Goal: Task Accomplishment & Management: Complete application form

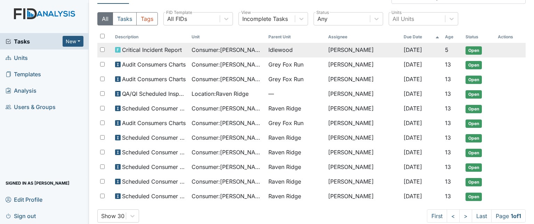
scroll to position [22, 0]
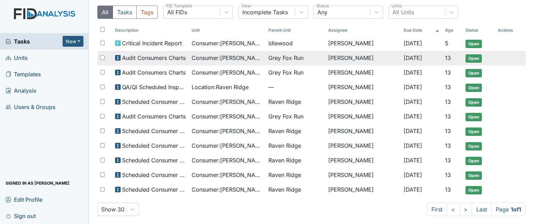
click at [217, 62] on td "Consumer : Long, Kenneth" at bounding box center [227, 58] width 77 height 15
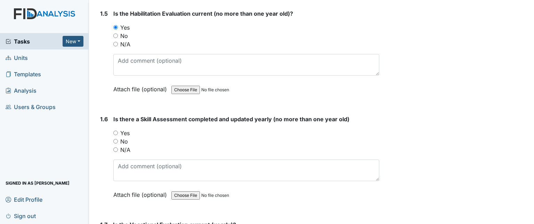
scroll to position [522, 0]
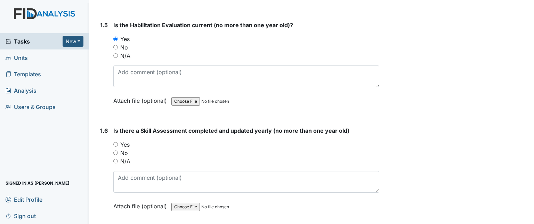
click at [125, 140] on label "Yes" at bounding box center [124, 144] width 9 height 8
click at [118, 142] on input "Yes" at bounding box center [115, 144] width 5 height 5
radio input "true"
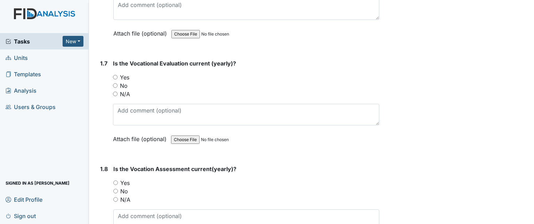
scroll to position [696, 0]
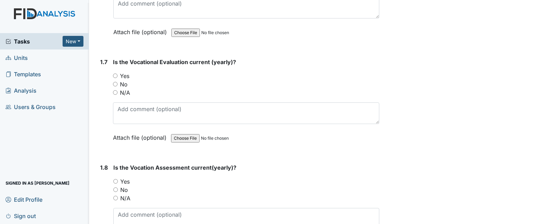
drag, startPoint x: 122, startPoint y: 64, endPoint x: 118, endPoint y: 68, distance: 5.4
click at [121, 72] on label "Yes" at bounding box center [124, 76] width 9 height 8
click at [114, 73] on input "Yes" at bounding box center [115, 75] width 5 height 5
radio input "true"
click at [114, 179] on input "Yes" at bounding box center [115, 181] width 5 height 5
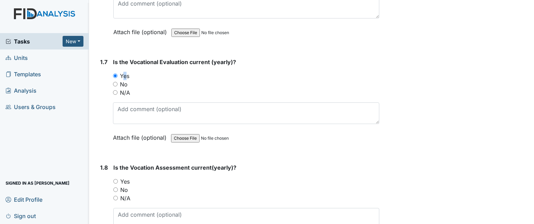
radio input "true"
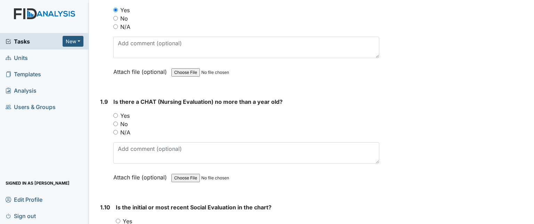
scroll to position [940, 0]
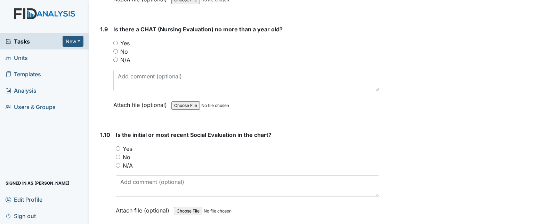
click at [127, 144] on label "Yes" at bounding box center [127, 148] width 9 height 8
click at [120, 146] on input "Yes" at bounding box center [118, 148] width 5 height 5
radio input "true"
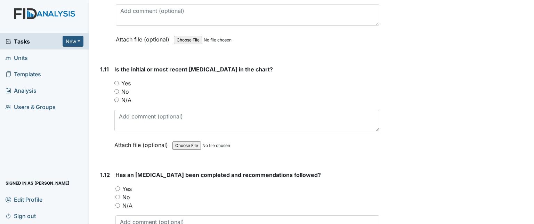
scroll to position [1114, 0]
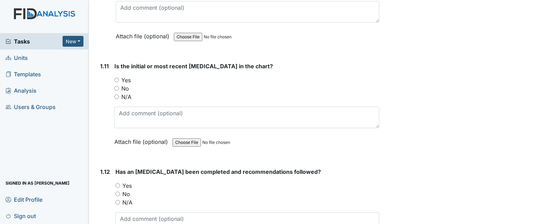
click at [128, 76] on label "Yes" at bounding box center [125, 80] width 9 height 8
click at [119, 78] on input "Yes" at bounding box center [116, 80] width 5 height 5
radio input "true"
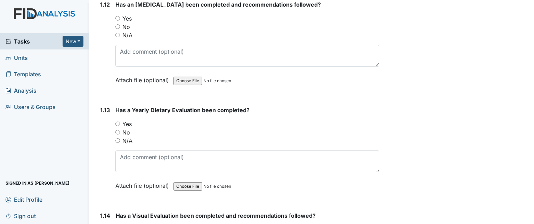
scroll to position [1288, 0]
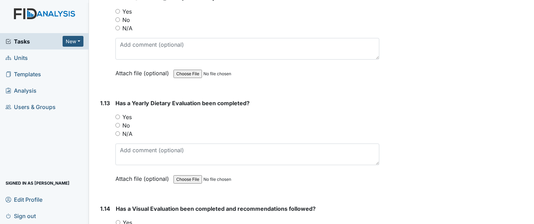
click at [118, 114] on input "Yes" at bounding box center [118, 116] width 5 height 5
radio input "true"
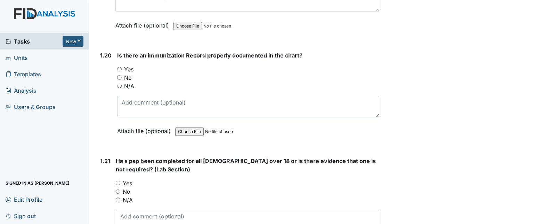
scroll to position [2088, 0]
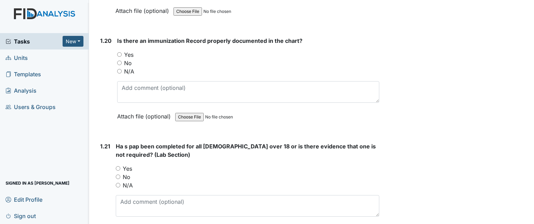
click at [120, 181] on div "N/A" at bounding box center [248, 185] width 264 height 8
click at [118, 183] on input "N/A" at bounding box center [118, 185] width 5 height 5
radio input "true"
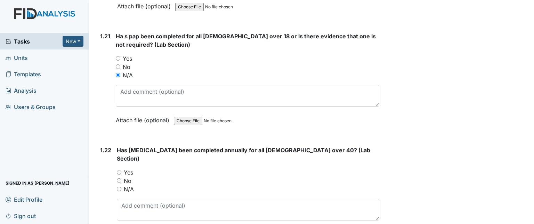
scroll to position [2227, 0]
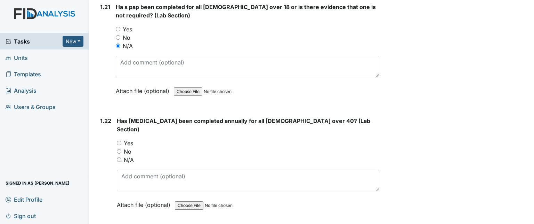
click at [120, 157] on input "N/A" at bounding box center [119, 159] width 5 height 5
radio input "true"
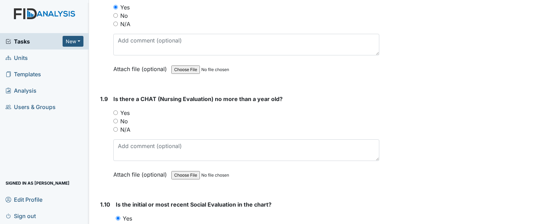
scroll to position [905, 0]
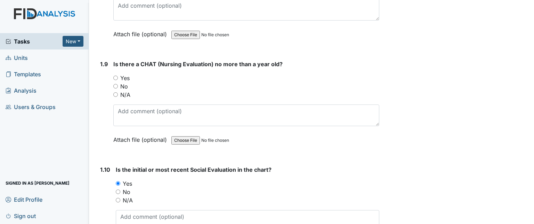
click at [128, 74] on label "Yes" at bounding box center [124, 78] width 9 height 8
click at [118, 76] on input "Yes" at bounding box center [115, 78] width 5 height 5
radio input "true"
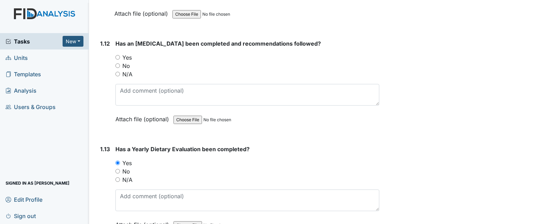
scroll to position [1253, 0]
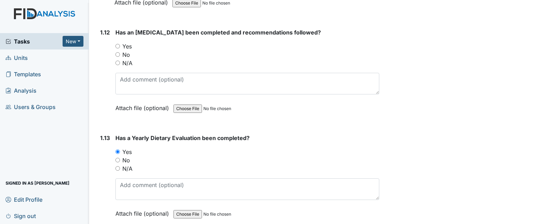
click at [129, 50] on label "No" at bounding box center [126, 54] width 8 height 8
click at [117, 52] on input "No" at bounding box center [118, 54] width 5 height 5
radio input "true"
click at [150, 47] on div "You must select one of the below options. Yes No N/A" at bounding box center [248, 54] width 264 height 25
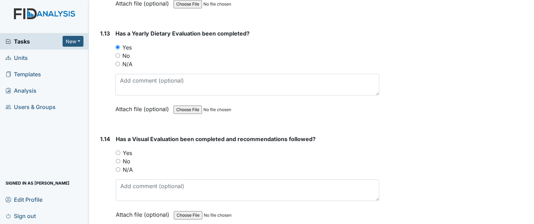
click at [152, 60] on div "N/A" at bounding box center [248, 64] width 264 height 8
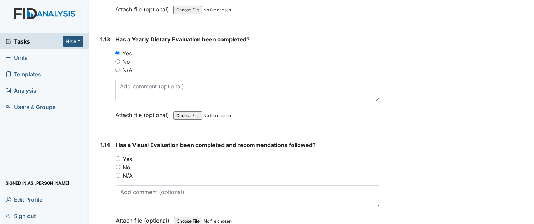
scroll to position [1462, 0]
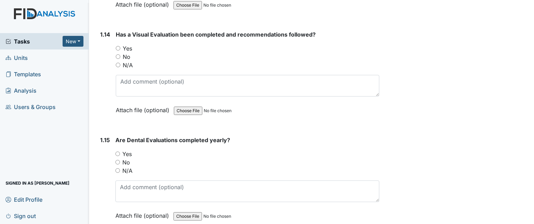
click at [123, 44] on label "Yes" at bounding box center [127, 48] width 9 height 8
click at [120, 46] on input "Yes" at bounding box center [118, 48] width 5 height 5
radio input "true"
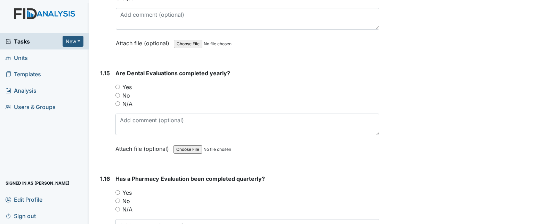
scroll to position [1531, 0]
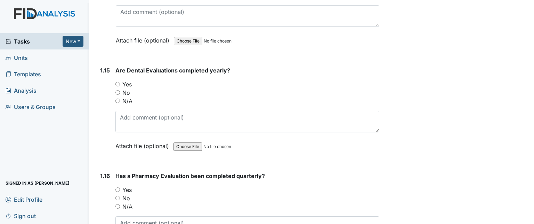
click at [129, 80] on label "Yes" at bounding box center [126, 84] width 9 height 8
click at [120, 82] on input "Yes" at bounding box center [118, 84] width 5 height 5
radio input "true"
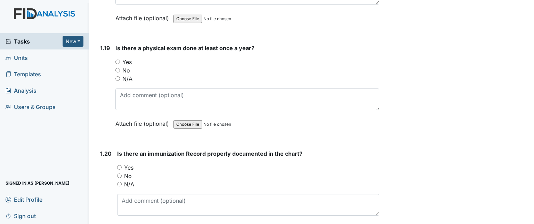
scroll to position [1983, 0]
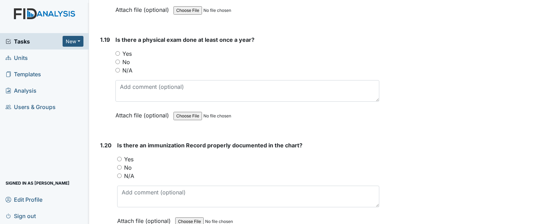
click at [118, 51] on input "Yes" at bounding box center [118, 53] width 5 height 5
radio input "true"
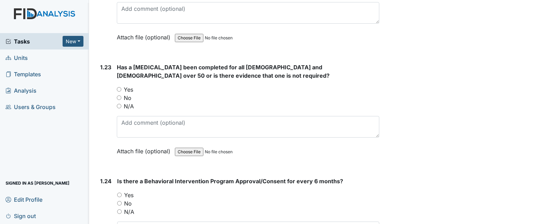
scroll to position [2401, 0]
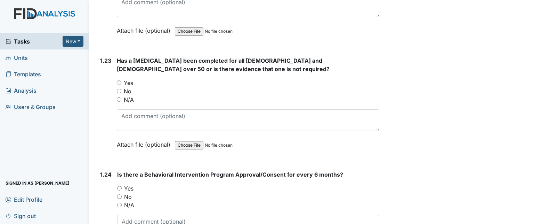
click at [132, 79] on label "Yes" at bounding box center [128, 83] width 9 height 8
click at [121, 80] on input "Yes" at bounding box center [119, 82] width 5 height 5
radio input "true"
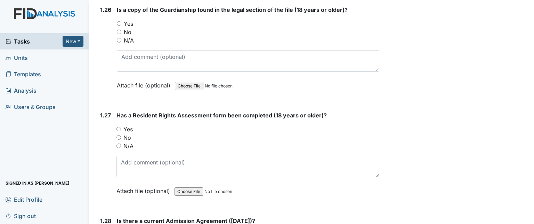
scroll to position [2784, 0]
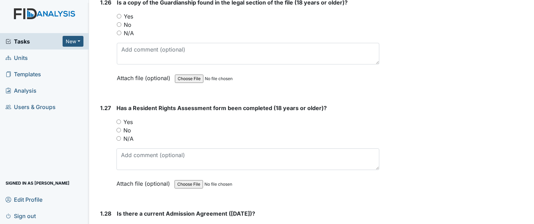
click at [119, 119] on input "Yes" at bounding box center [119, 121] width 5 height 5
radio input "true"
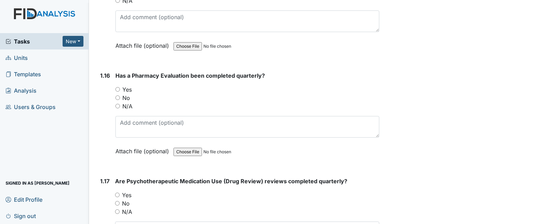
scroll to position [1636, 0]
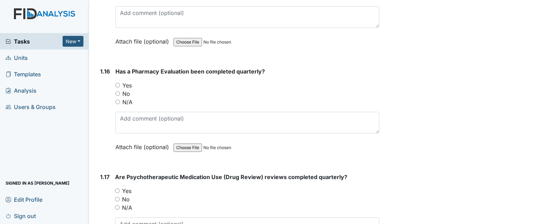
click at [132, 81] on div "Yes" at bounding box center [248, 85] width 264 height 8
click at [131, 81] on label "Yes" at bounding box center [126, 85] width 9 height 8
click at [117, 83] on input "Yes" at bounding box center [118, 85] width 5 height 5
radio input "true"
click at [204, 89] on div "No" at bounding box center [248, 93] width 264 height 8
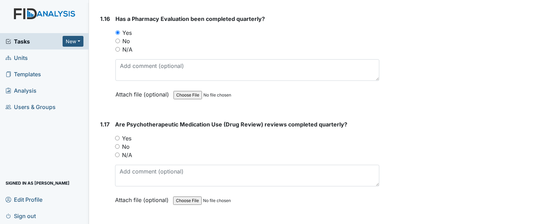
scroll to position [1740, 0]
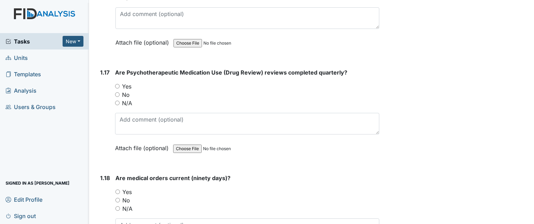
drag, startPoint x: 117, startPoint y: 71, endPoint x: 131, endPoint y: 71, distance: 13.6
click at [118, 84] on input "Yes" at bounding box center [117, 86] width 5 height 5
radio input "true"
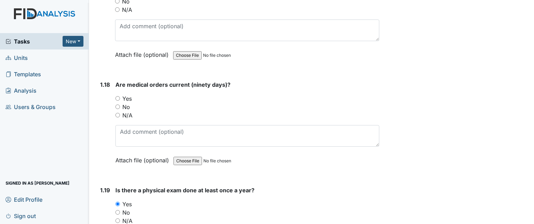
scroll to position [1844, 0]
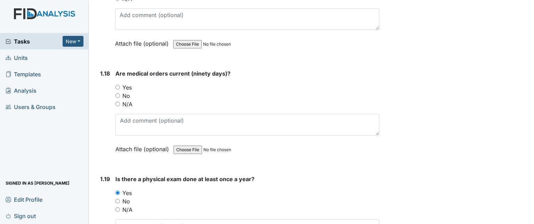
click at [127, 83] on label "Yes" at bounding box center [126, 87] width 9 height 8
click at [120, 85] on input "Yes" at bounding box center [118, 87] width 5 height 5
radio input "true"
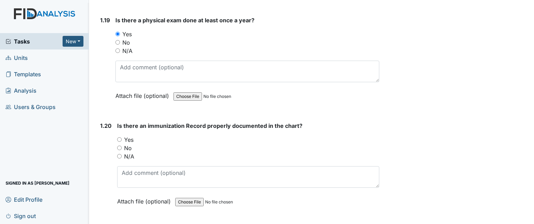
scroll to position [2053, 0]
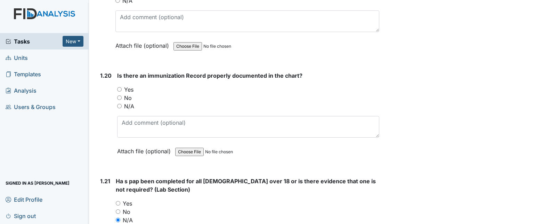
click at [132, 85] on label "Yes" at bounding box center [128, 89] width 9 height 8
click at [122, 87] on input "Yes" at bounding box center [119, 89] width 5 height 5
radio input "true"
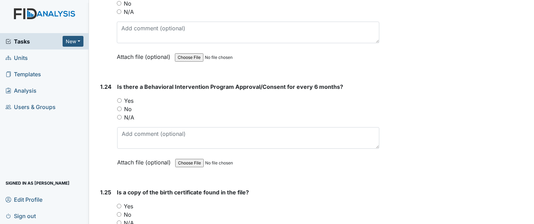
scroll to position [2505, 0]
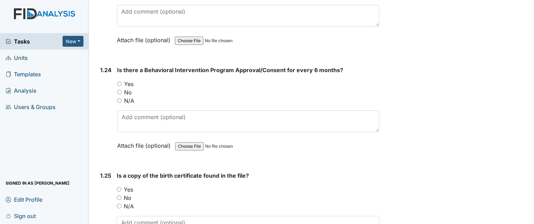
click at [125, 88] on label "No" at bounding box center [128, 92] width 8 height 8
click at [122, 90] on input "No" at bounding box center [119, 92] width 5 height 5
radio input "true"
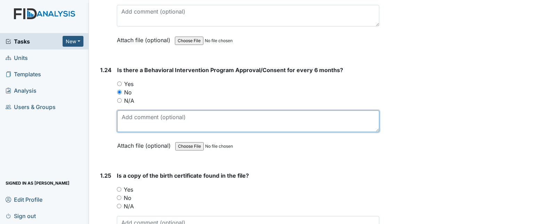
click at [130, 110] on textarea at bounding box center [248, 121] width 262 height 22
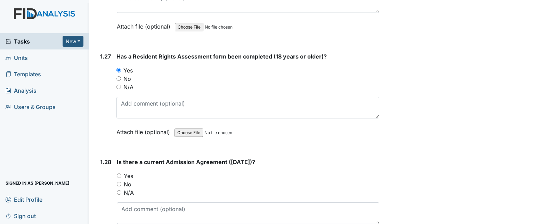
scroll to position [2853, 0]
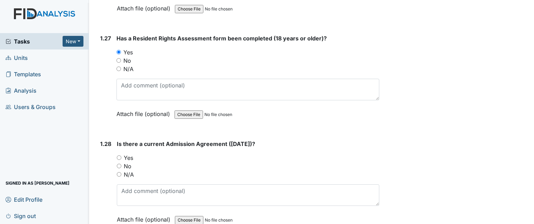
type textarea "Expired 9/6/25"
click at [128, 153] on label "Yes" at bounding box center [128, 157] width 9 height 8
click at [121, 155] on input "Yes" at bounding box center [119, 157] width 5 height 5
radio input "true"
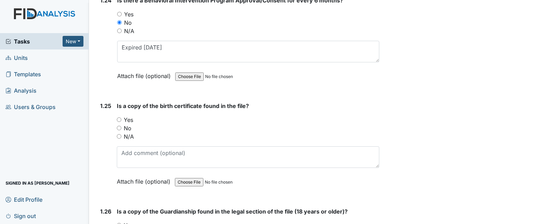
scroll to position [2610, 0]
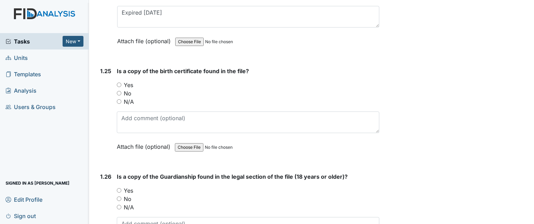
click at [132, 81] on label "Yes" at bounding box center [128, 85] width 9 height 8
click at [121, 82] on input "Yes" at bounding box center [119, 84] width 5 height 5
radio input "true"
click at [120, 188] on input "Yes" at bounding box center [119, 190] width 5 height 5
radio input "true"
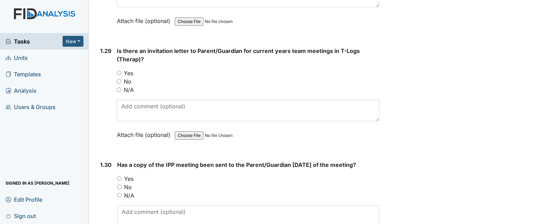
scroll to position [3062, 0]
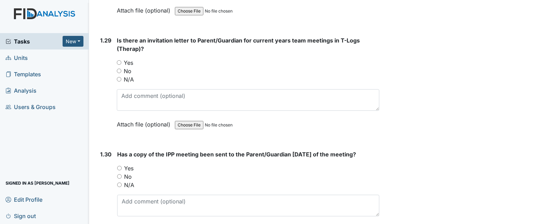
click at [129, 58] on label "Yes" at bounding box center [128, 62] width 9 height 8
click at [121, 60] on input "Yes" at bounding box center [119, 62] width 5 height 5
radio input "true"
click at [131, 164] on label "Yes" at bounding box center [128, 168] width 9 height 8
click at [122, 166] on input "Yes" at bounding box center [119, 168] width 5 height 5
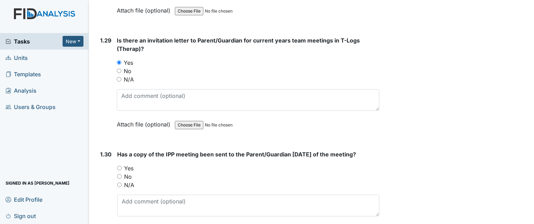
radio input "true"
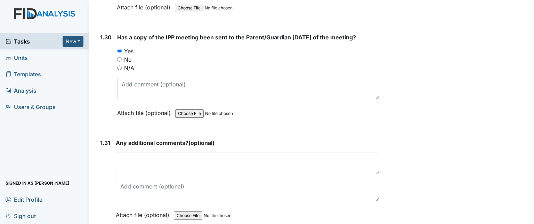
scroll to position [3186, 0]
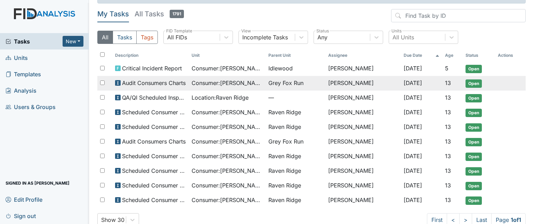
scroll to position [30, 0]
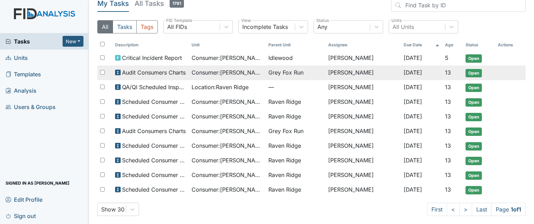
click at [203, 73] on span "Consumer : Moore, Keon" at bounding box center [227, 72] width 71 height 8
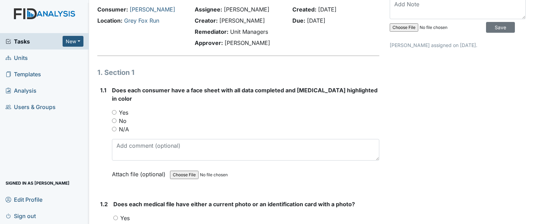
scroll to position [35, 0]
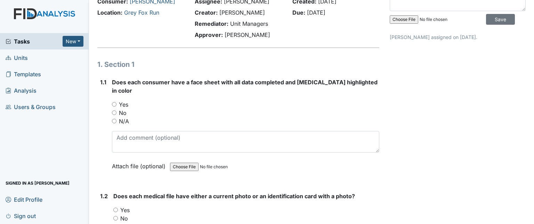
click at [124, 100] on label "Yes" at bounding box center [123, 104] width 9 height 8
click at [117, 102] on input "Yes" at bounding box center [114, 104] width 5 height 5
radio input "true"
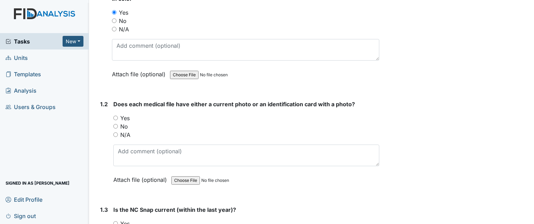
scroll to position [139, 0]
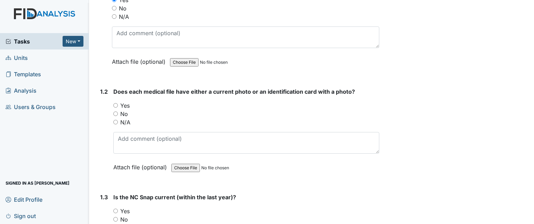
click at [126, 110] on label "No" at bounding box center [124, 114] width 8 height 8
click at [118, 111] on input "No" at bounding box center [115, 113] width 5 height 5
radio input "true"
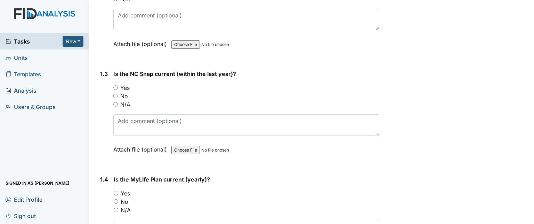
scroll to position [278, 0]
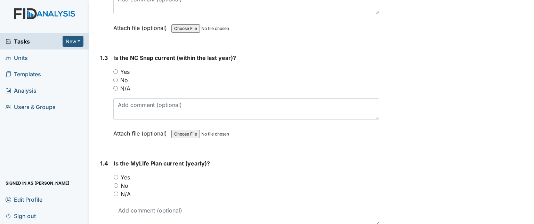
click at [117, 69] on input "Yes" at bounding box center [115, 71] width 5 height 5
radio input "true"
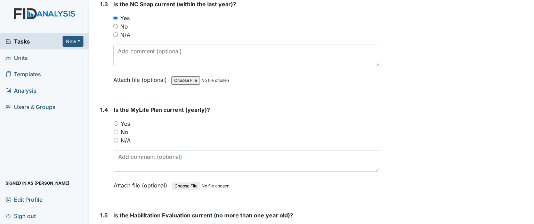
scroll to position [348, 0]
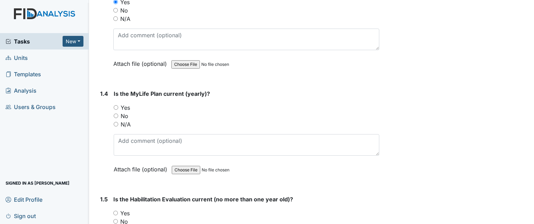
click at [127, 103] on label "Yes" at bounding box center [125, 107] width 9 height 8
click at [118, 105] on input "Yes" at bounding box center [116, 107] width 5 height 5
radio input "true"
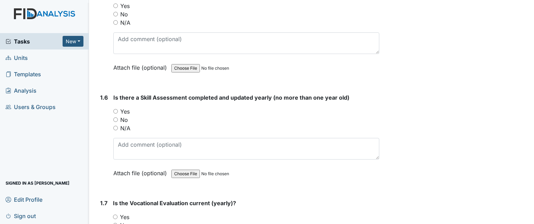
scroll to position [522, 0]
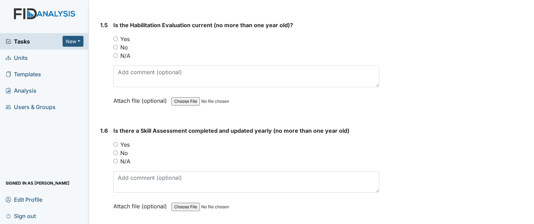
click at [125, 43] on label "No" at bounding box center [124, 47] width 8 height 8
click at [118, 45] on input "No" at bounding box center [115, 47] width 5 height 5
radio input "true"
click at [125, 149] on label "No" at bounding box center [124, 153] width 8 height 8
click at [118, 150] on input "No" at bounding box center [115, 152] width 5 height 5
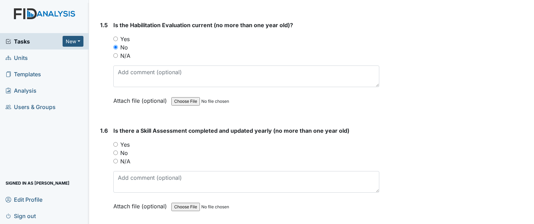
radio input "true"
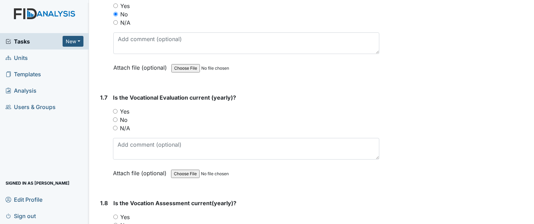
scroll to position [661, 0]
click at [127, 106] on label "Yes" at bounding box center [124, 110] width 9 height 8
click at [118, 108] on input "Yes" at bounding box center [115, 110] width 5 height 5
radio input "true"
click at [125, 212] on label "Yes" at bounding box center [124, 216] width 9 height 8
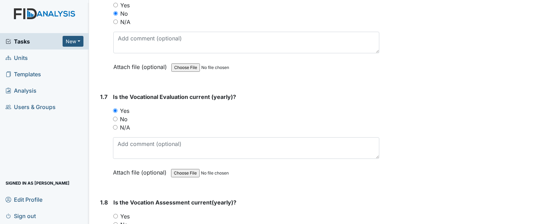
click at [118, 214] on input "Yes" at bounding box center [115, 216] width 5 height 5
radio input "true"
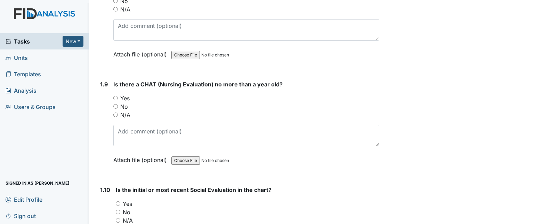
scroll to position [905, 0]
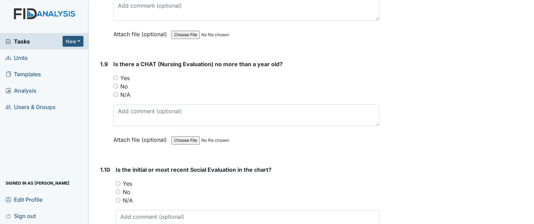
click at [127, 74] on label "Yes" at bounding box center [124, 78] width 9 height 8
click at [118, 76] on input "Yes" at bounding box center [115, 78] width 5 height 5
radio input "true"
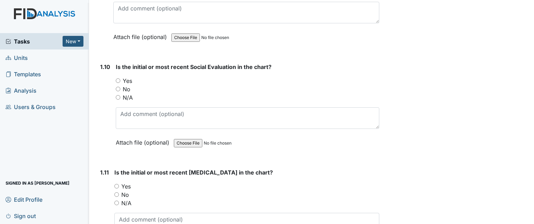
scroll to position [1009, 0]
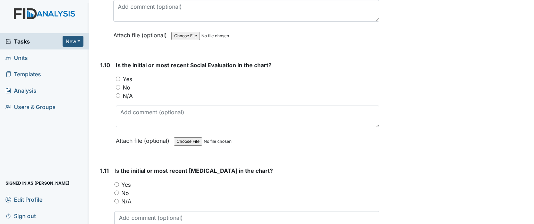
click at [130, 75] on label "Yes" at bounding box center [127, 79] width 9 height 8
click at [120, 77] on input "Yes" at bounding box center [118, 79] width 5 height 5
radio input "true"
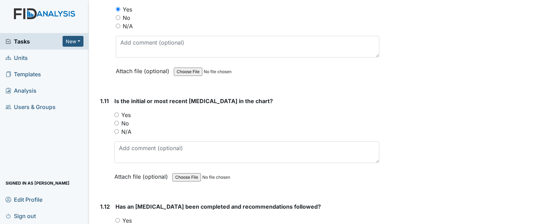
scroll to position [1114, 0]
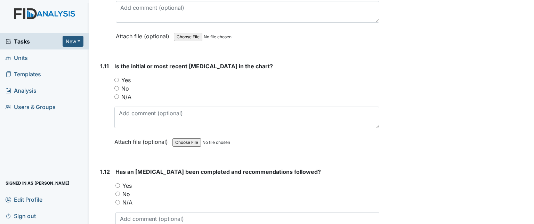
click at [127, 76] on label "Yes" at bounding box center [125, 80] width 9 height 8
click at [119, 78] on input "Yes" at bounding box center [116, 80] width 5 height 5
radio input "true"
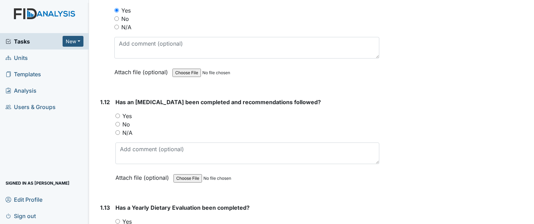
scroll to position [1218, 0]
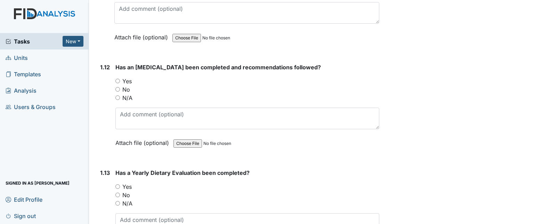
click at [130, 77] on label "Yes" at bounding box center [126, 81] width 9 height 8
click at [120, 79] on input "Yes" at bounding box center [118, 81] width 5 height 5
radio input "true"
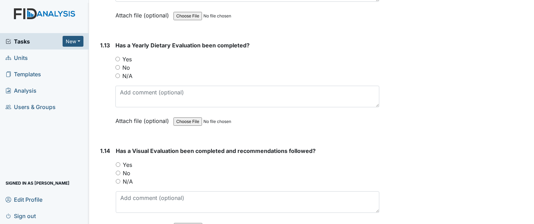
scroll to position [1357, 0]
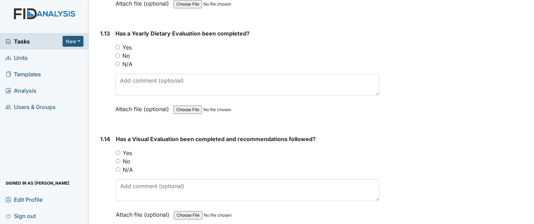
click at [129, 43] on label "Yes" at bounding box center [126, 47] width 9 height 8
click at [120, 45] on input "Yes" at bounding box center [118, 47] width 5 height 5
radio input "true"
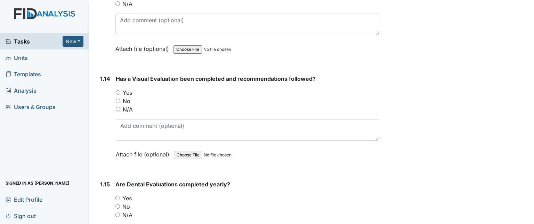
scroll to position [1427, 0]
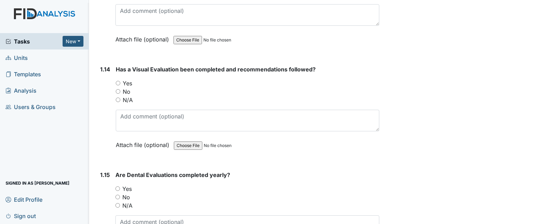
click at [129, 79] on label "Yes" at bounding box center [127, 83] width 9 height 8
click at [120, 81] on input "Yes" at bounding box center [118, 83] width 5 height 5
radio input "true"
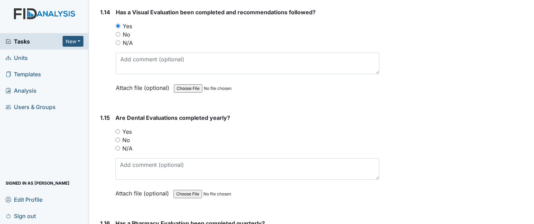
scroll to position [1496, 0]
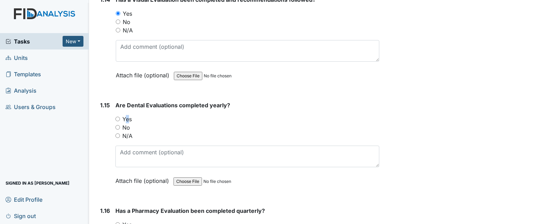
click at [125, 115] on label "Yes" at bounding box center [126, 119] width 9 height 8
click at [118, 117] on input "Yes" at bounding box center [118, 119] width 5 height 5
radio input "true"
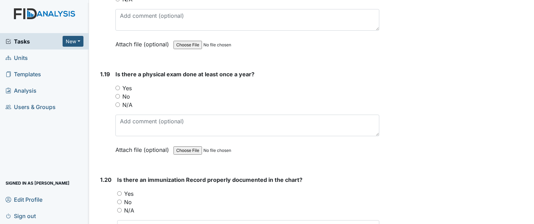
scroll to position [1983, 0]
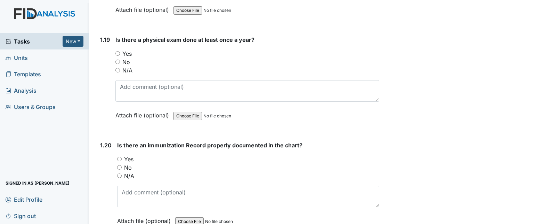
click at [128, 49] on label "Yes" at bounding box center [126, 53] width 9 height 8
click at [120, 51] on input "Yes" at bounding box center [118, 53] width 5 height 5
radio input "true"
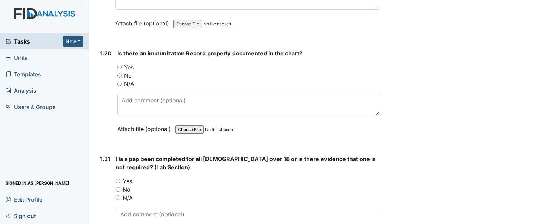
scroll to position [2088, 0]
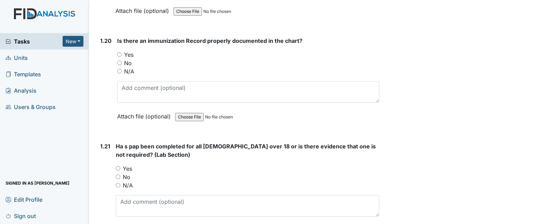
click at [128, 181] on label "N/A" at bounding box center [128, 185] width 10 height 8
click at [120, 183] on input "N/A" at bounding box center [118, 185] width 5 height 5
radio input "true"
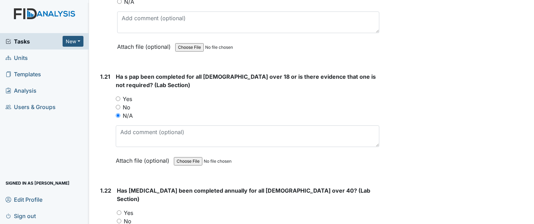
scroll to position [2192, 0]
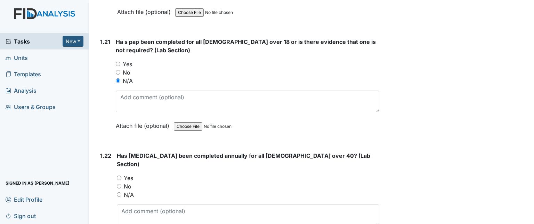
click at [125, 190] on label "N/A" at bounding box center [129, 194] width 10 height 8
click at [121, 192] on input "N/A" at bounding box center [119, 194] width 5 height 5
radio input "true"
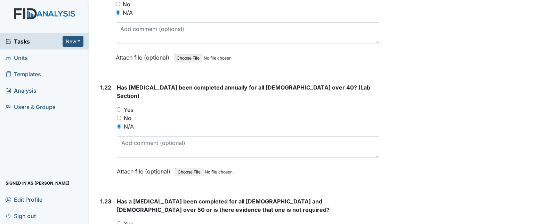
scroll to position [2366, 0]
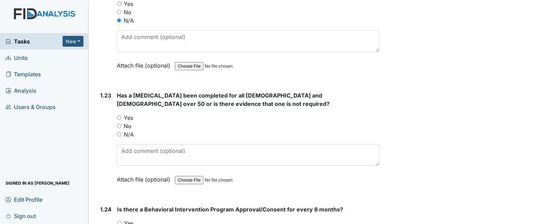
click at [131, 114] on div "Has a colonoscopy been completed for all males and females over 50 or is there …" at bounding box center [248, 139] width 263 height 97
click at [131, 130] on label "N/A" at bounding box center [129, 134] width 10 height 8
click at [121, 132] on input "N/A" at bounding box center [119, 134] width 5 height 5
radio input "true"
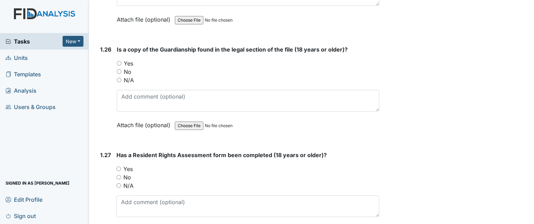
scroll to position [2749, 0]
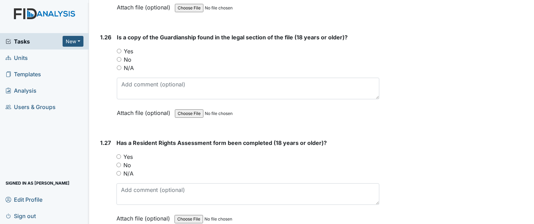
click at [128, 152] on label "Yes" at bounding box center [128, 156] width 9 height 8
click at [121, 154] on input "Yes" at bounding box center [119, 156] width 5 height 5
radio input "true"
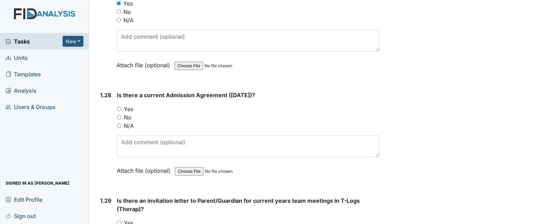
scroll to position [2923, 0]
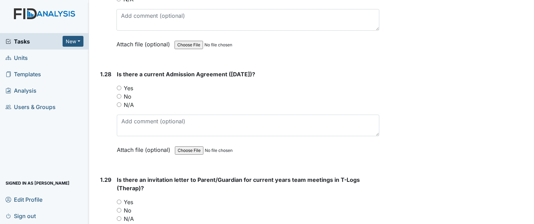
click at [132, 84] on label "Yes" at bounding box center [128, 88] width 9 height 8
click at [121, 86] on input "Yes" at bounding box center [119, 88] width 5 height 5
radio input "true"
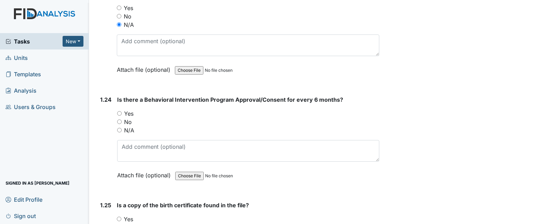
scroll to position [2471, 0]
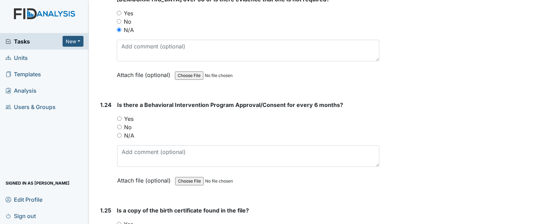
click at [130, 114] on label "Yes" at bounding box center [128, 118] width 9 height 8
click at [122, 116] on input "Yes" at bounding box center [119, 118] width 5 height 5
radio input "true"
click at [128, 131] on label "N/A" at bounding box center [129, 135] width 10 height 8
click at [122, 133] on input "N/A" at bounding box center [119, 135] width 5 height 5
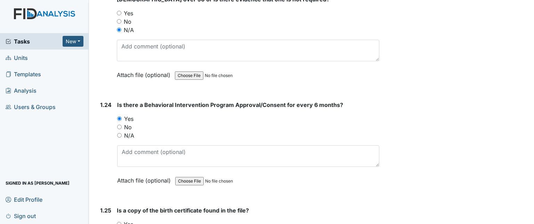
radio input "true"
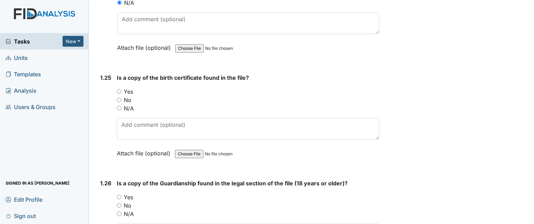
scroll to position [2610, 0]
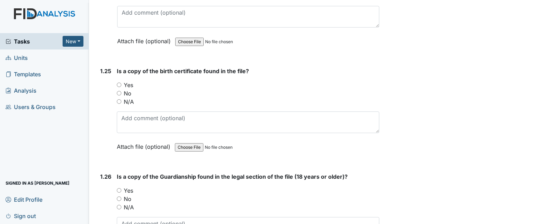
click at [123, 97] on div "N/A" at bounding box center [248, 101] width 263 height 8
click at [119, 91] on input "No" at bounding box center [119, 93] width 5 height 5
radio input "true"
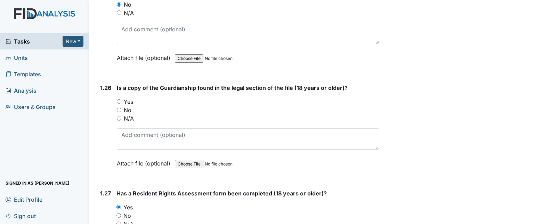
scroll to position [2699, 0]
click at [128, 97] on label "Yes" at bounding box center [128, 101] width 9 height 8
click at [121, 99] on input "Yes" at bounding box center [119, 101] width 5 height 5
radio input "true"
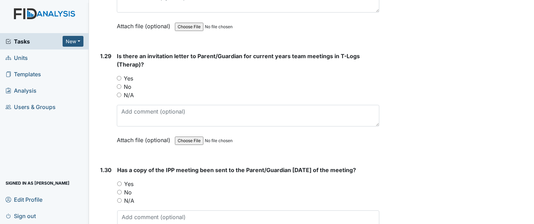
scroll to position [3047, 0]
click at [130, 74] on label "Yes" at bounding box center [128, 78] width 9 height 8
click at [121, 76] on input "Yes" at bounding box center [119, 78] width 5 height 5
radio input "true"
click at [129, 179] on label "Yes" at bounding box center [128, 183] width 9 height 8
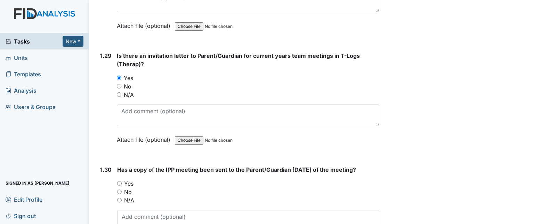
click at [122, 181] on input "Yes" at bounding box center [119, 183] width 5 height 5
radio input "true"
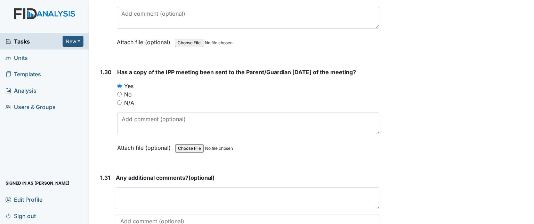
scroll to position [3186, 0]
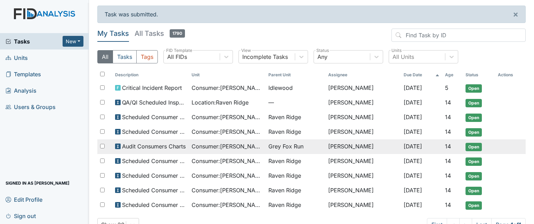
scroll to position [16, 0]
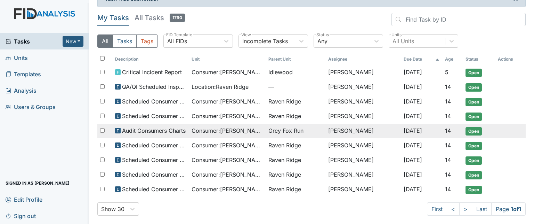
click at [162, 150] on td "Scheduled Consumer Chart Review" at bounding box center [150, 145] width 77 height 15
click at [248, 132] on span "Consumer : [PERSON_NAME]" at bounding box center [227, 130] width 71 height 8
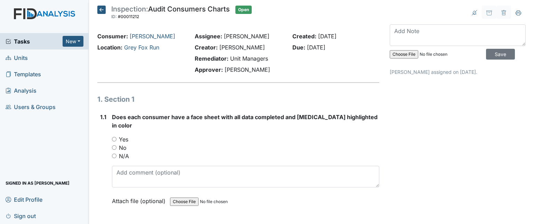
scroll to position [26, 0]
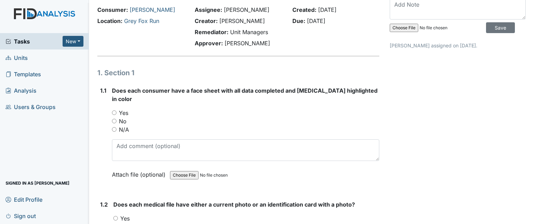
click at [124, 109] on label "Yes" at bounding box center [123, 113] width 9 height 8
click at [117, 110] on input "Yes" at bounding box center [114, 112] width 5 height 5
radio input "true"
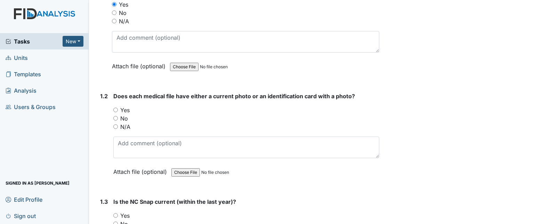
scroll to position [135, 0]
click at [128, 105] on label "Yes" at bounding box center [124, 109] width 9 height 8
click at [118, 107] on input "Yes" at bounding box center [115, 109] width 5 height 5
radio input "true"
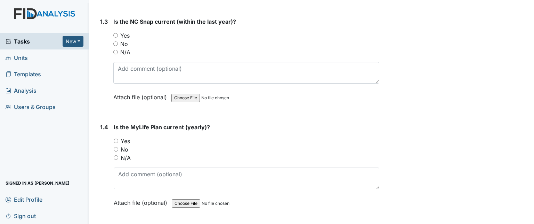
scroll to position [316, 0]
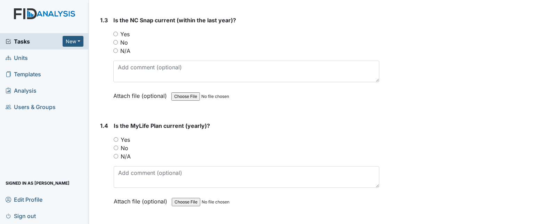
click at [122, 30] on label "Yes" at bounding box center [124, 34] width 9 height 8
click at [118, 32] on input "Yes" at bounding box center [115, 34] width 5 height 5
radio input "true"
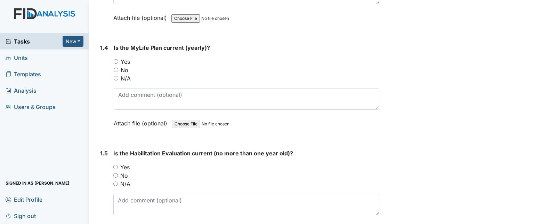
scroll to position [396, 0]
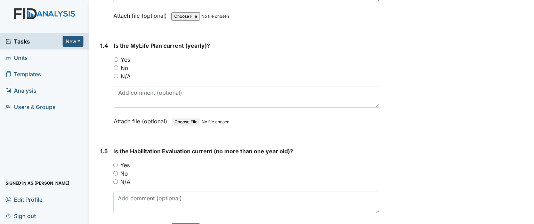
click at [127, 55] on label "Yes" at bounding box center [125, 59] width 9 height 8
click at [118, 57] on input "Yes" at bounding box center [116, 59] width 5 height 5
radio input "true"
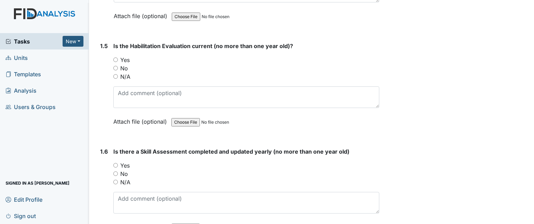
scroll to position [502, 0]
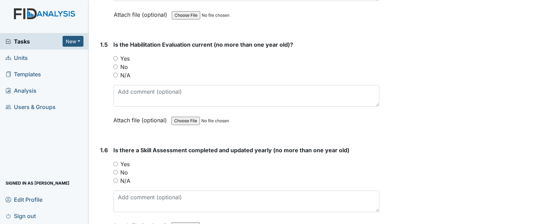
click at [120, 54] on div "Yes" at bounding box center [246, 58] width 266 height 8
click at [114, 56] on input "Yes" at bounding box center [115, 58] width 5 height 5
radio input "true"
click at [116, 161] on input "Yes" at bounding box center [115, 163] width 5 height 5
radio input "true"
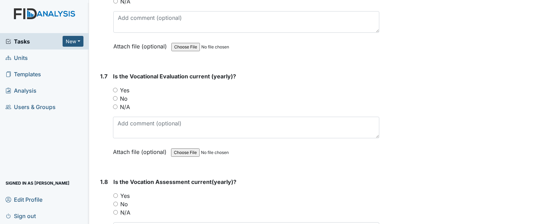
scroll to position [683, 0]
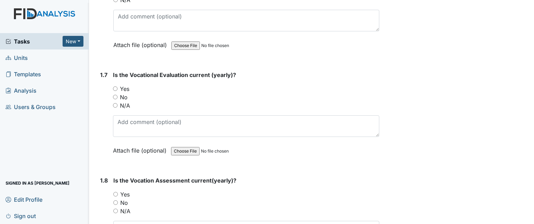
click at [116, 86] on input "Yes" at bounding box center [115, 88] width 5 height 5
radio input "true"
click at [116, 192] on input "Yes" at bounding box center [115, 194] width 5 height 5
radio input "true"
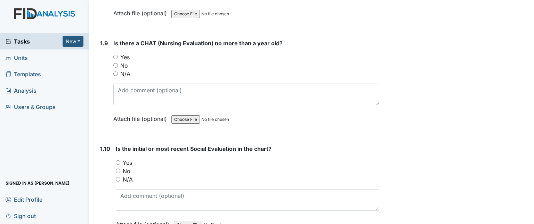
scroll to position [937, 0]
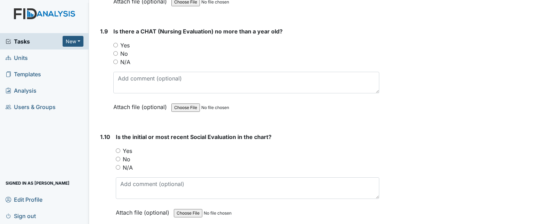
click at [118, 148] on input "Yes" at bounding box center [118, 150] width 5 height 5
radio input "true"
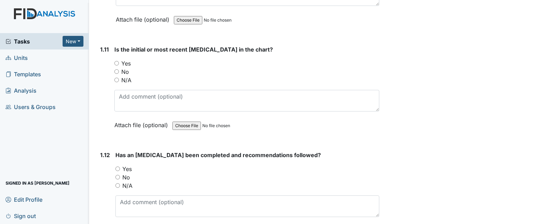
scroll to position [1133, 0]
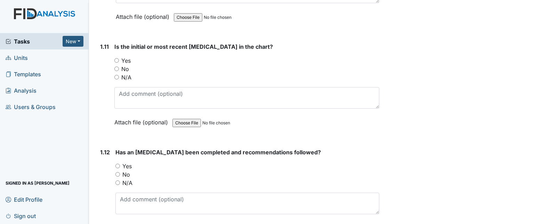
click at [127, 56] on label "Yes" at bounding box center [125, 60] width 9 height 8
click at [119, 58] on input "Yes" at bounding box center [116, 60] width 5 height 5
radio input "true"
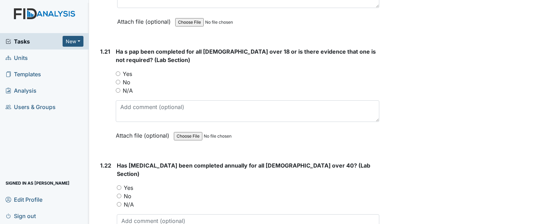
scroll to position [2185, 0]
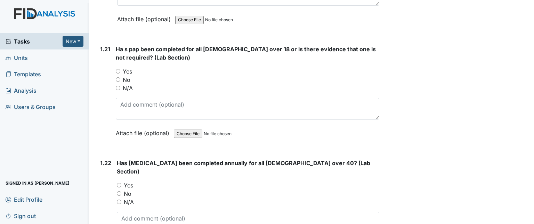
click at [128, 84] on label "N/A" at bounding box center [128, 88] width 10 height 8
click at [120, 86] on input "N/A" at bounding box center [118, 88] width 5 height 5
radio input "true"
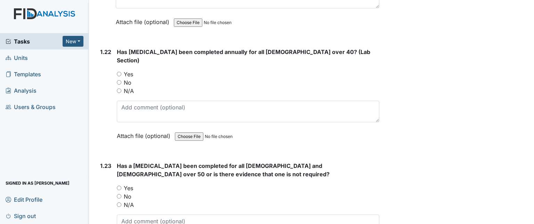
scroll to position [2297, 0]
click at [127, 86] on label "N/A" at bounding box center [129, 90] width 10 height 8
click at [121, 88] on input "N/A" at bounding box center [119, 90] width 5 height 5
radio input "true"
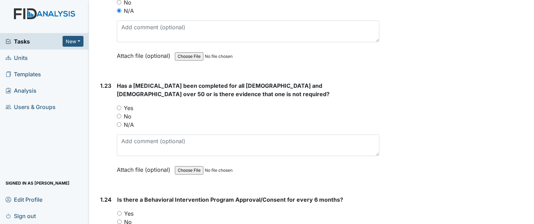
scroll to position [2376, 0]
click at [129, 120] on label "N/A" at bounding box center [129, 124] width 10 height 8
click at [121, 122] on input "N/A" at bounding box center [119, 124] width 5 height 5
radio input "true"
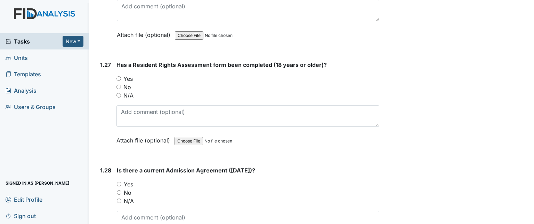
scroll to position [2828, 0]
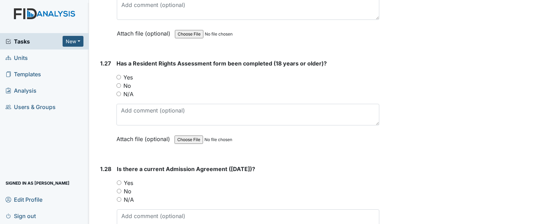
click at [118, 75] on input "Yes" at bounding box center [119, 77] width 5 height 5
radio input "true"
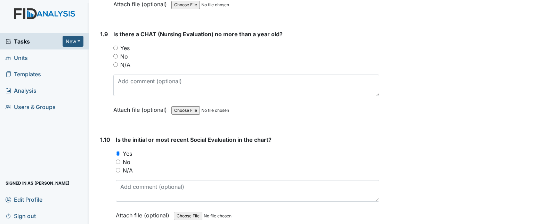
scroll to position [936, 0]
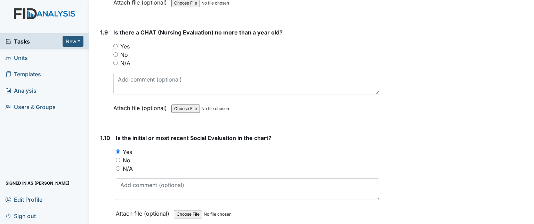
click at [127, 42] on label "Yes" at bounding box center [124, 46] width 9 height 8
click at [118, 44] on input "Yes" at bounding box center [115, 46] width 5 height 5
radio input "true"
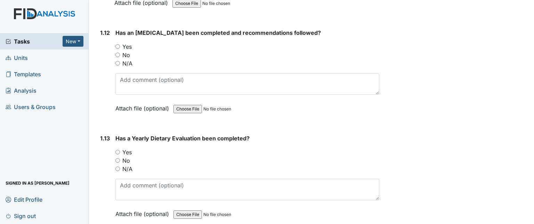
scroll to position [1253, 0]
